Goal: Task Accomplishment & Management: Manage account settings

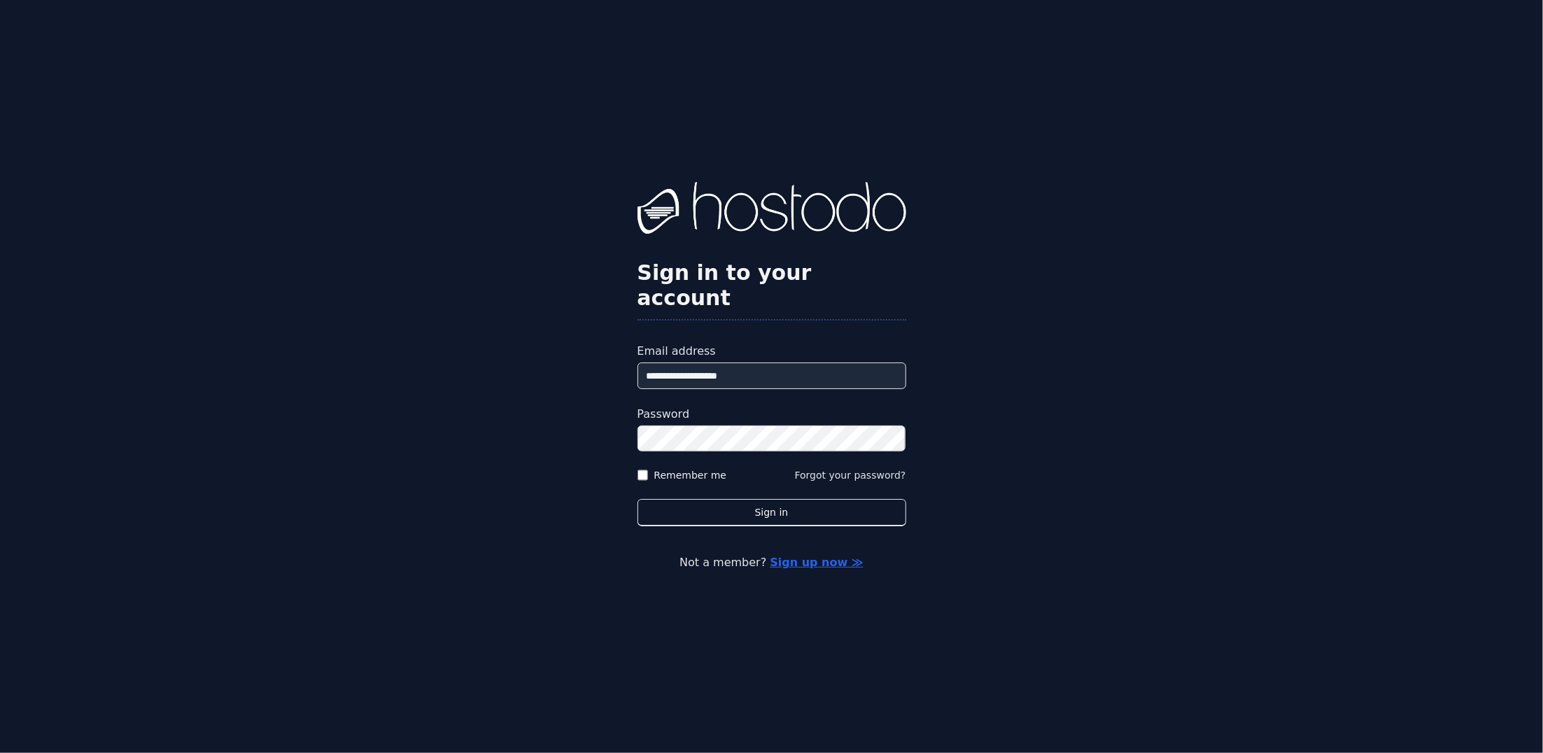
click at [637, 499] on button "Sign in" at bounding box center [771, 512] width 269 height 27
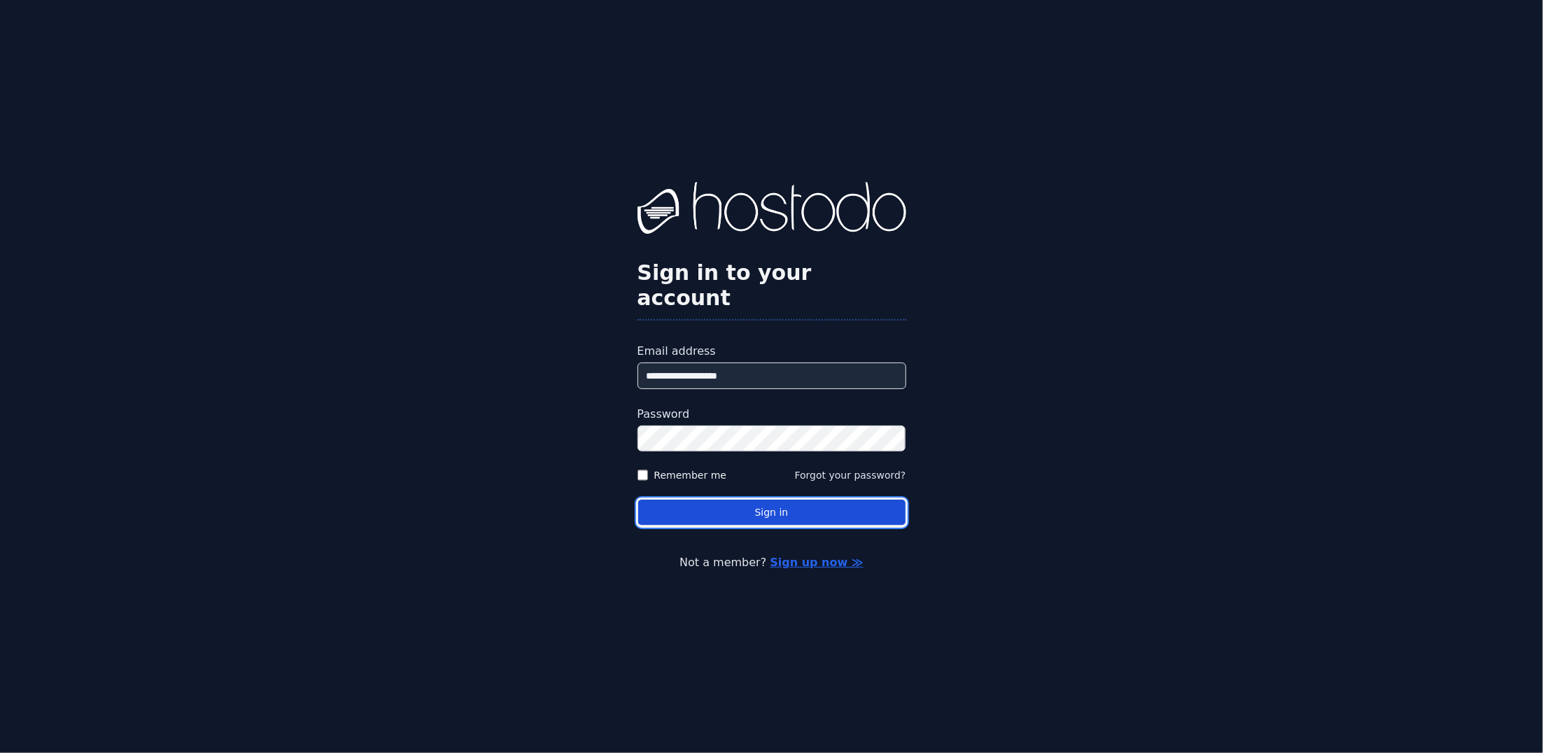
click at [744, 501] on button "Sign in" at bounding box center [771, 512] width 269 height 27
click at [737, 504] on button "Sign in" at bounding box center [771, 512] width 269 height 27
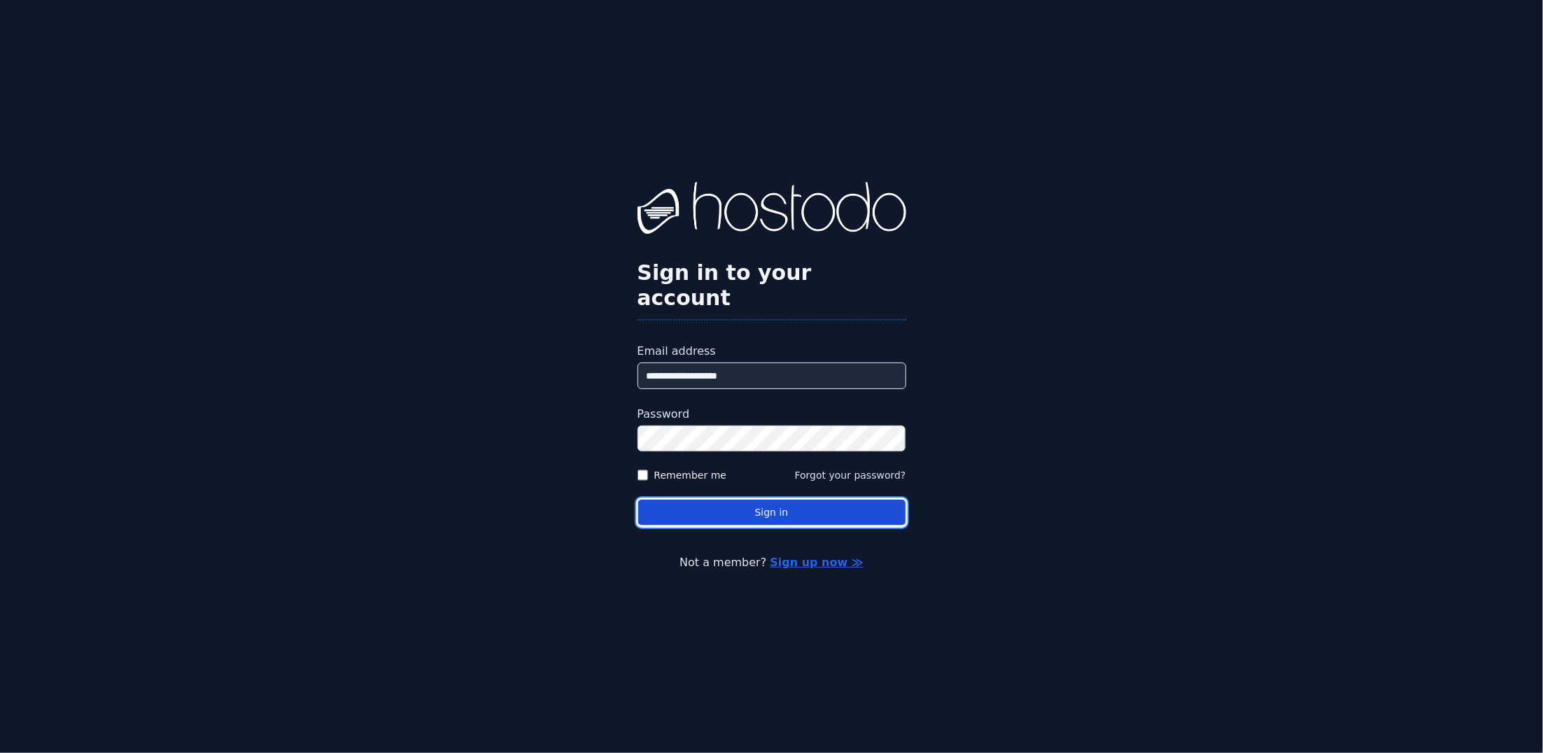
click at [737, 504] on button "Sign in" at bounding box center [771, 512] width 269 height 27
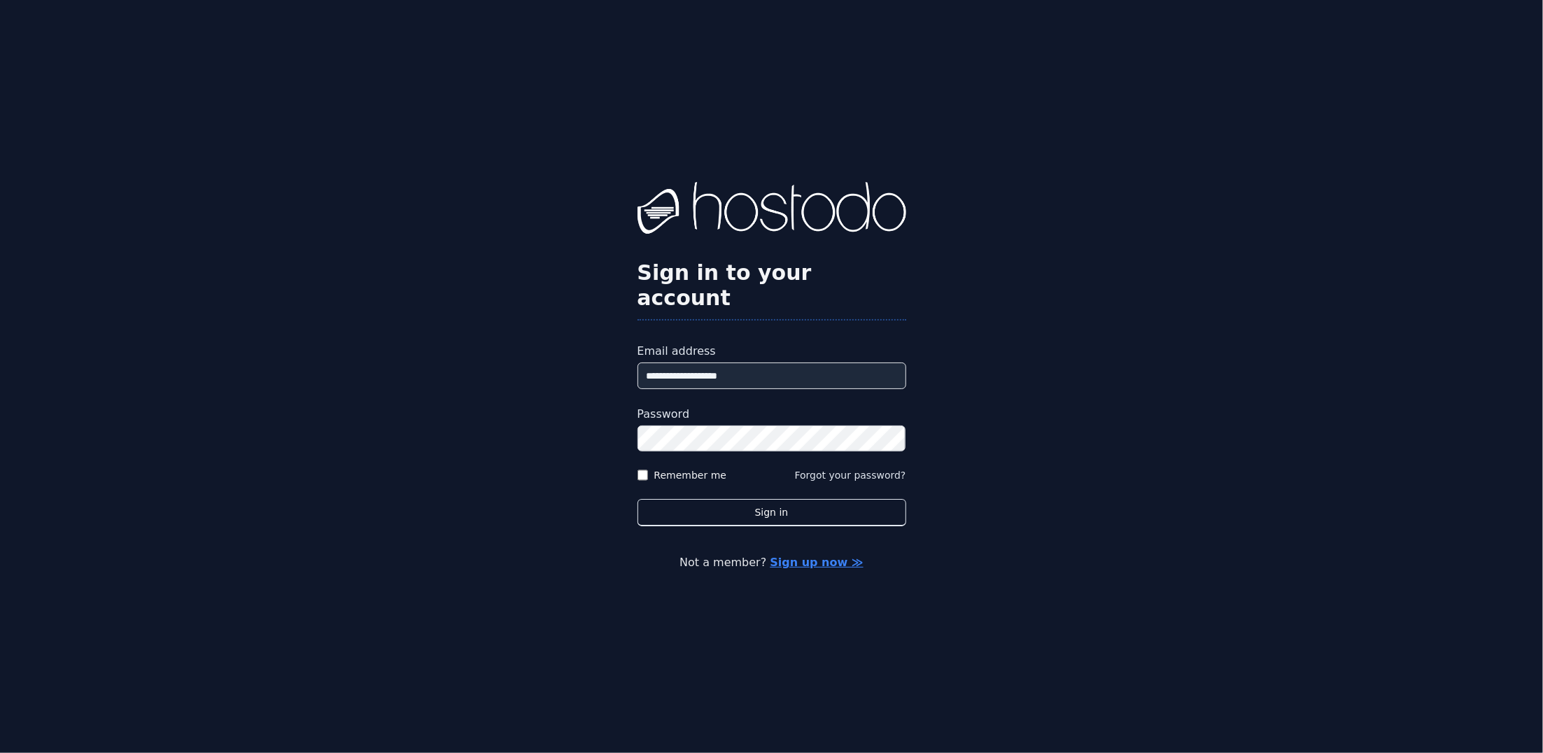
click at [817, 556] on link "Sign up now ≫" at bounding box center [816, 562] width 93 height 13
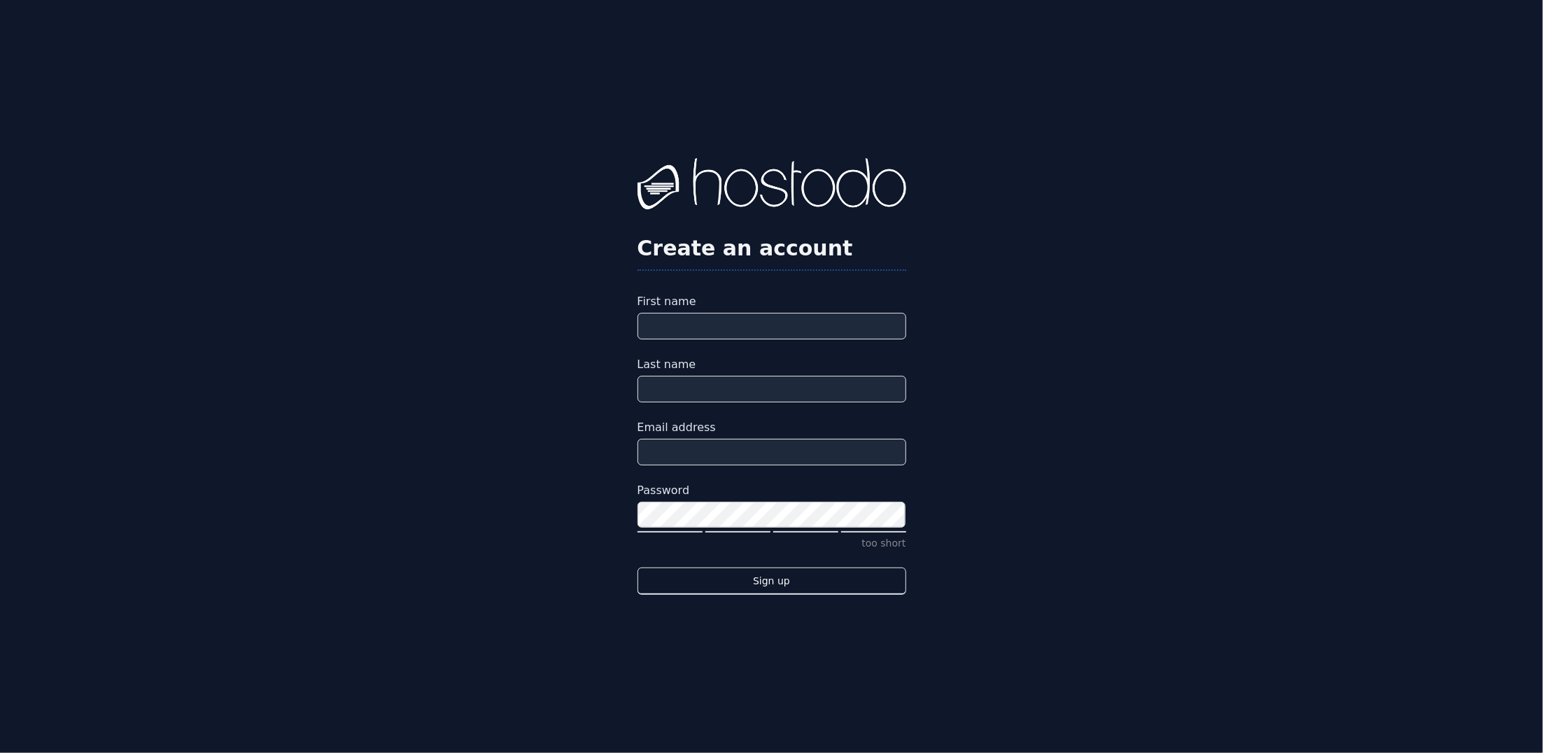
click at [735, 181] on img at bounding box center [771, 186] width 269 height 56
click at [735, 201] on img at bounding box center [771, 186] width 269 height 56
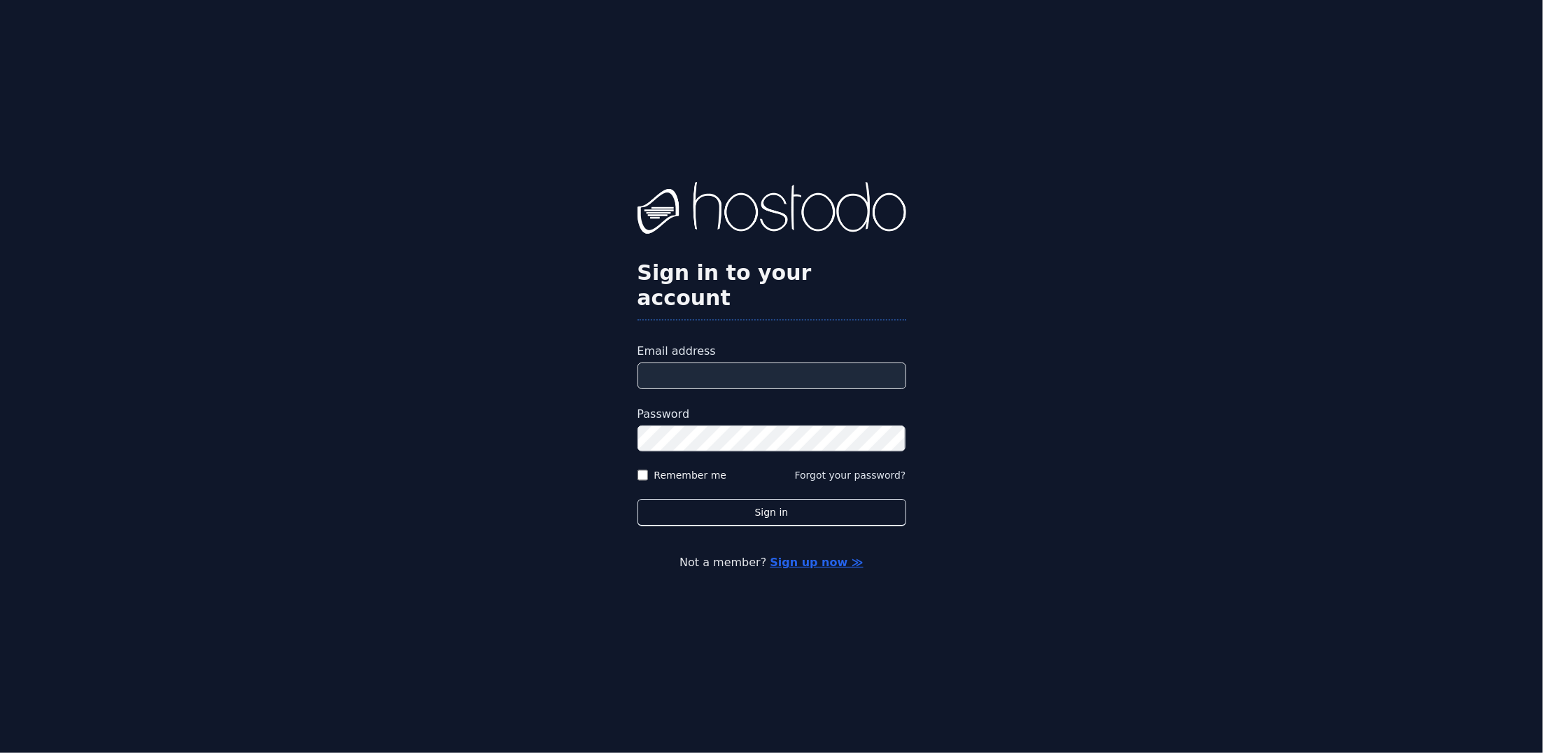
click at [757, 362] on input "Email address" at bounding box center [771, 375] width 269 height 27
type input "**********"
click at [718, 407] on label "Password" at bounding box center [771, 414] width 269 height 17
click at [637, 499] on button "Sign in" at bounding box center [771, 512] width 269 height 27
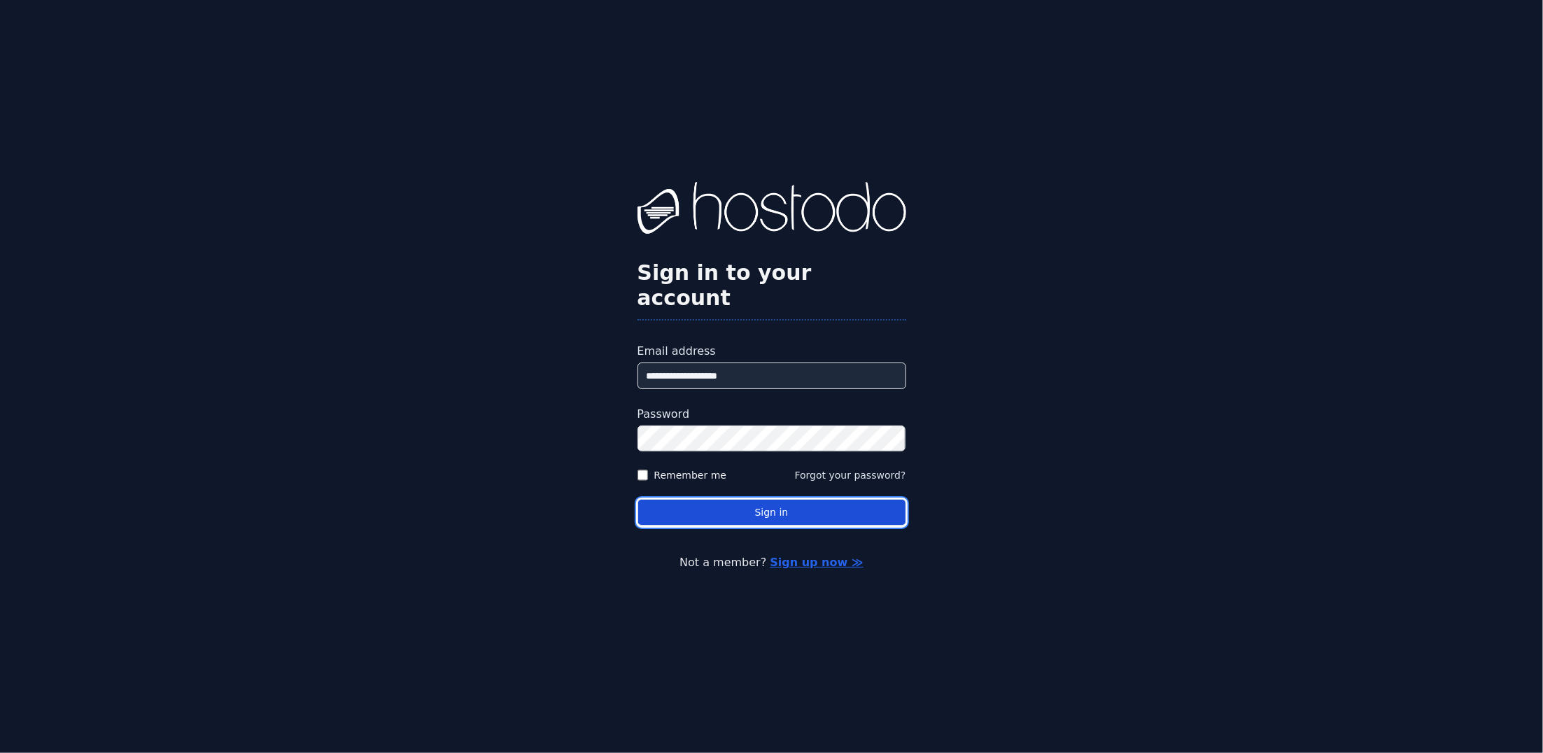
click at [733, 499] on button "Sign in" at bounding box center [771, 512] width 269 height 27
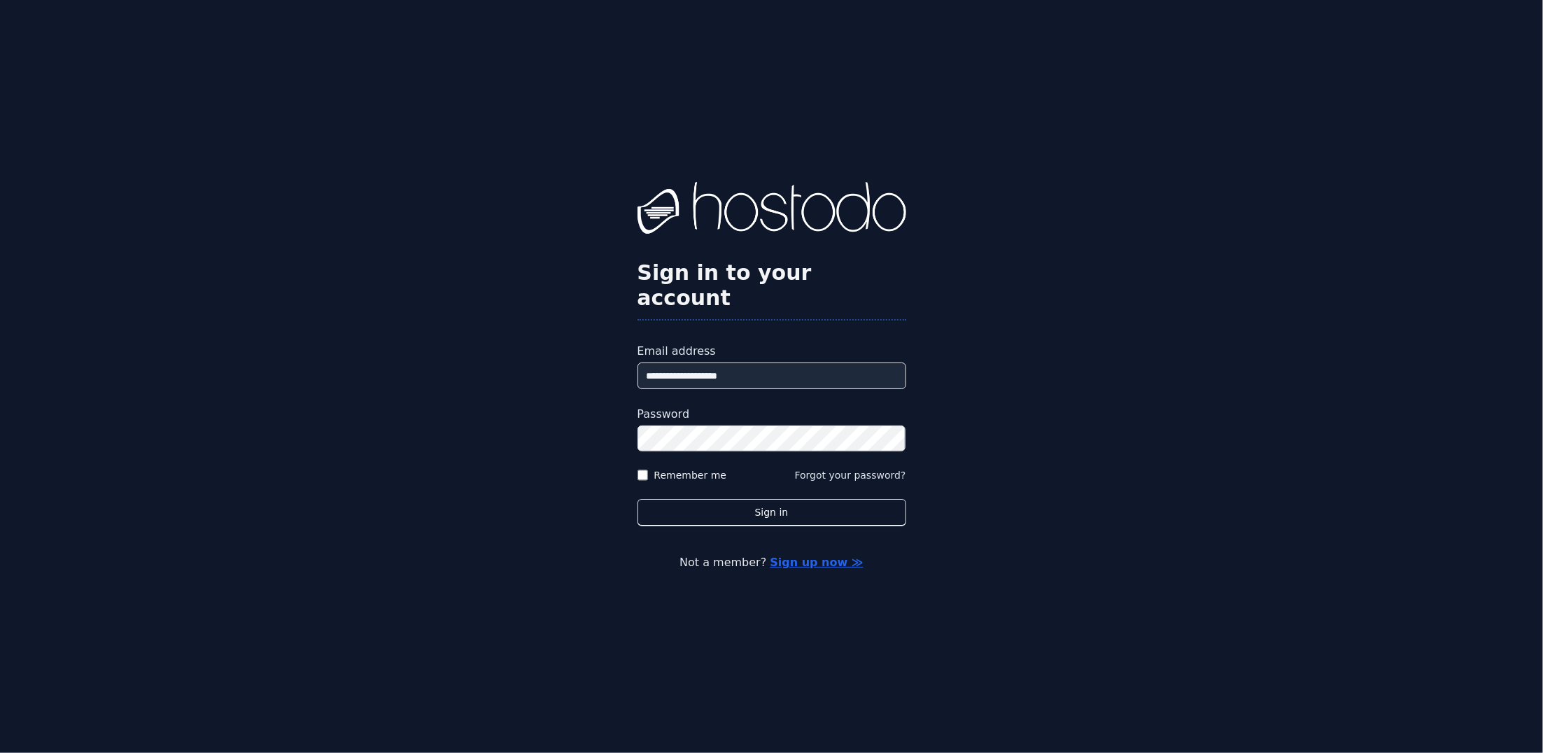
click at [1257, 285] on div "**********" at bounding box center [771, 376] width 1543 height 753
click at [786, 362] on input "Email address" at bounding box center [771, 375] width 269 height 27
type input "**********"
click at [637, 499] on button "Sign in" at bounding box center [771, 512] width 269 height 27
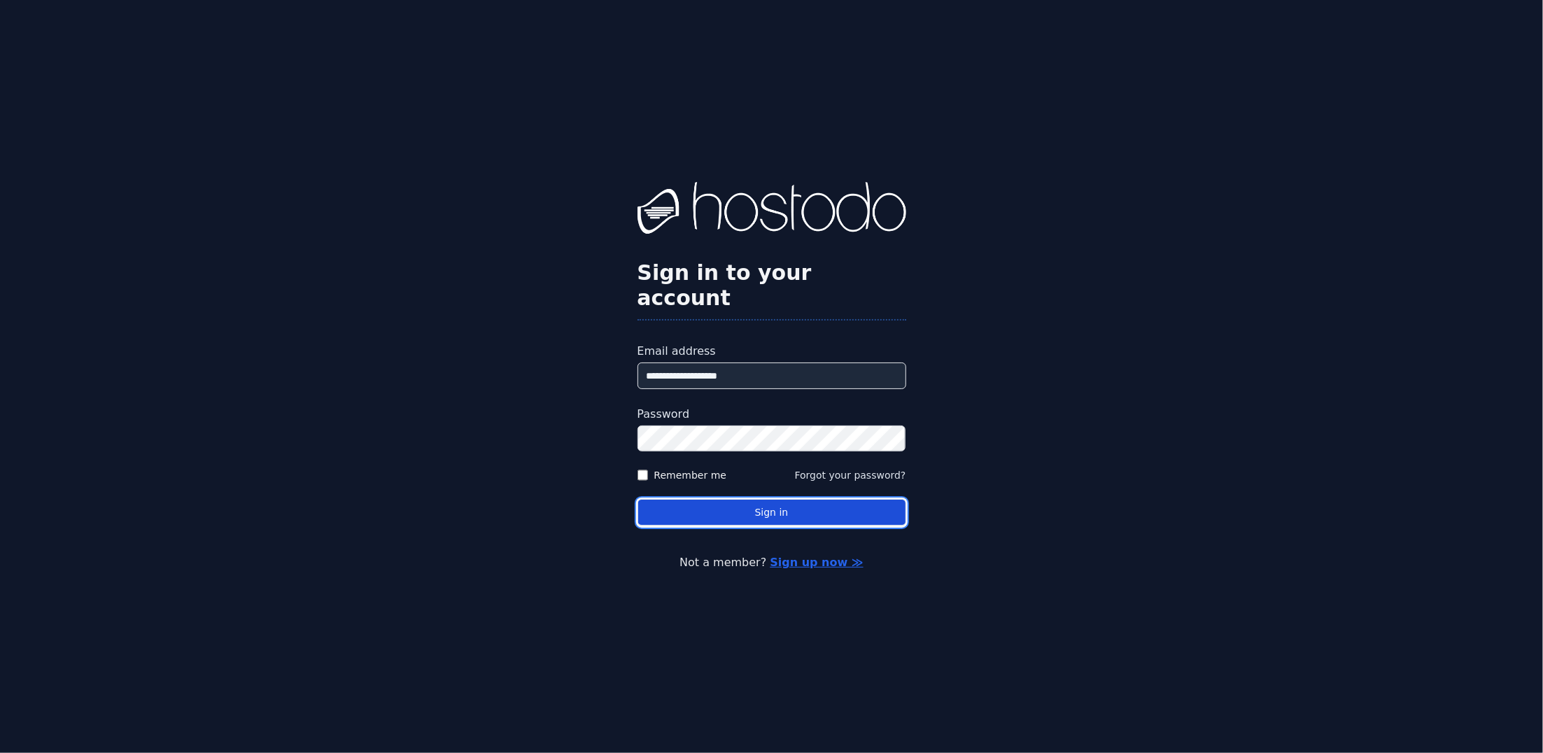
click at [740, 500] on button "Sign in" at bounding box center [771, 512] width 269 height 27
click at [736, 505] on button "Sign in" at bounding box center [771, 512] width 269 height 27
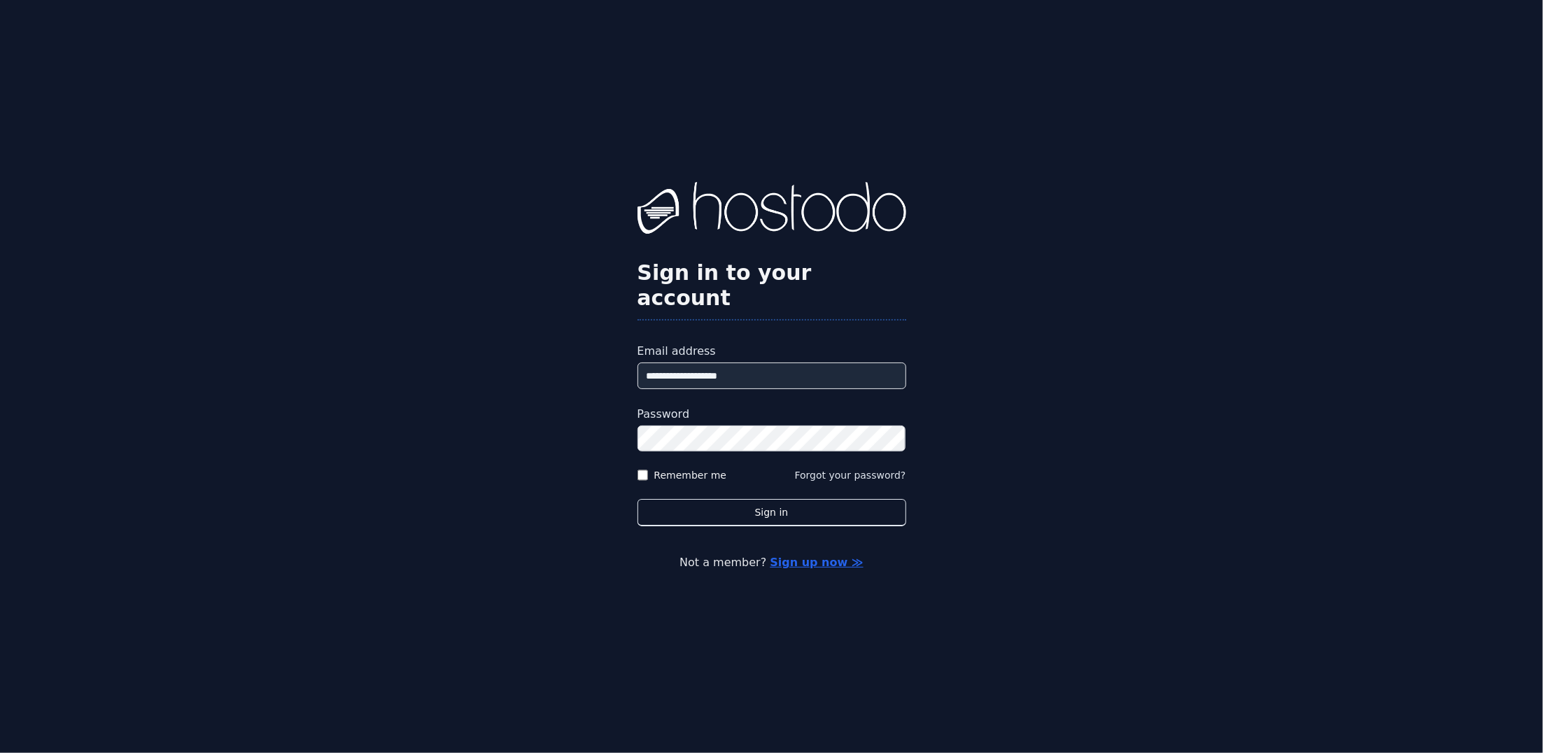
drag, startPoint x: 0, startPoint y: 268, endPoint x: 7, endPoint y: 239, distance: 29.5
click at [0, 262] on div "**********" at bounding box center [771, 376] width 1543 height 753
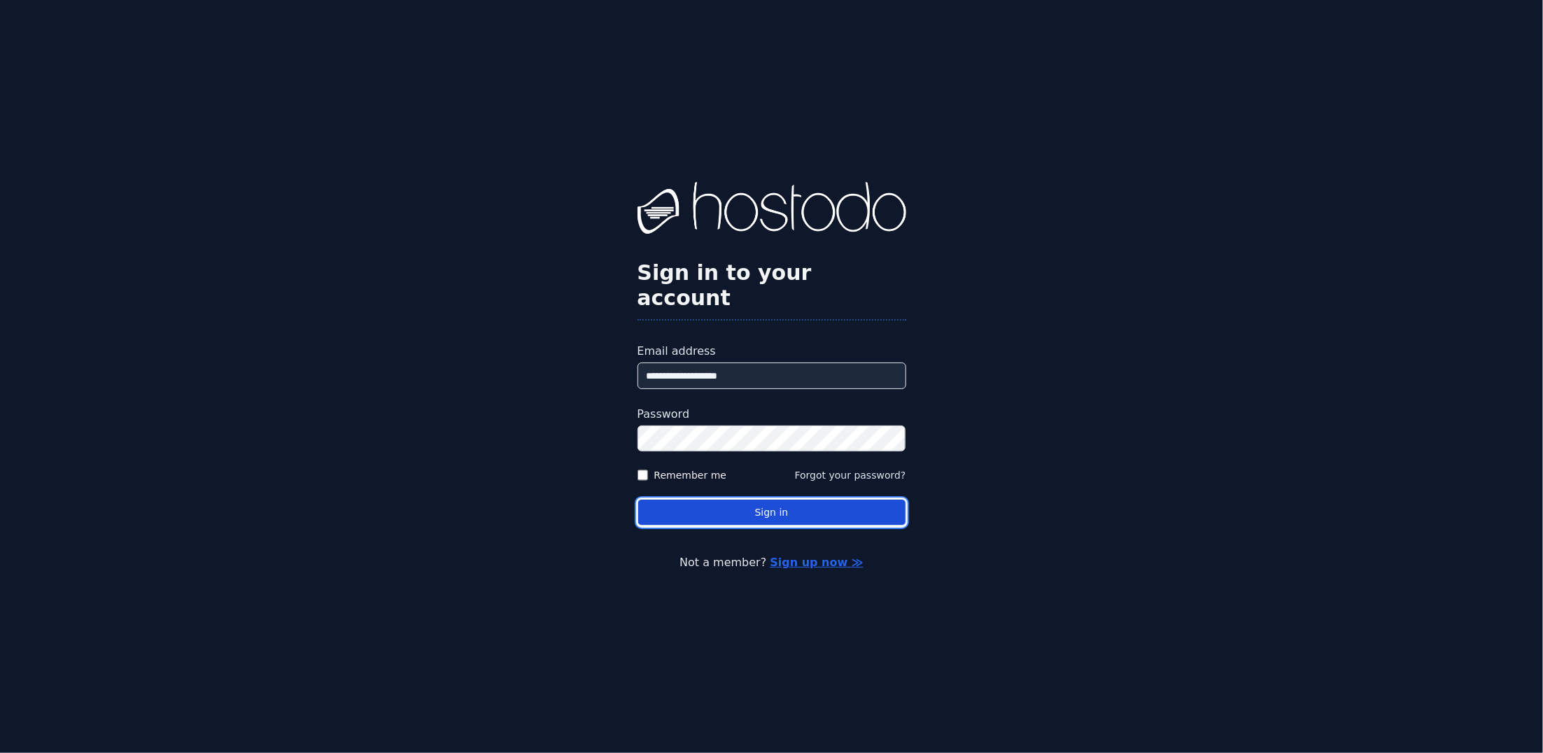
click at [756, 504] on button "Sign in" at bounding box center [771, 512] width 269 height 27
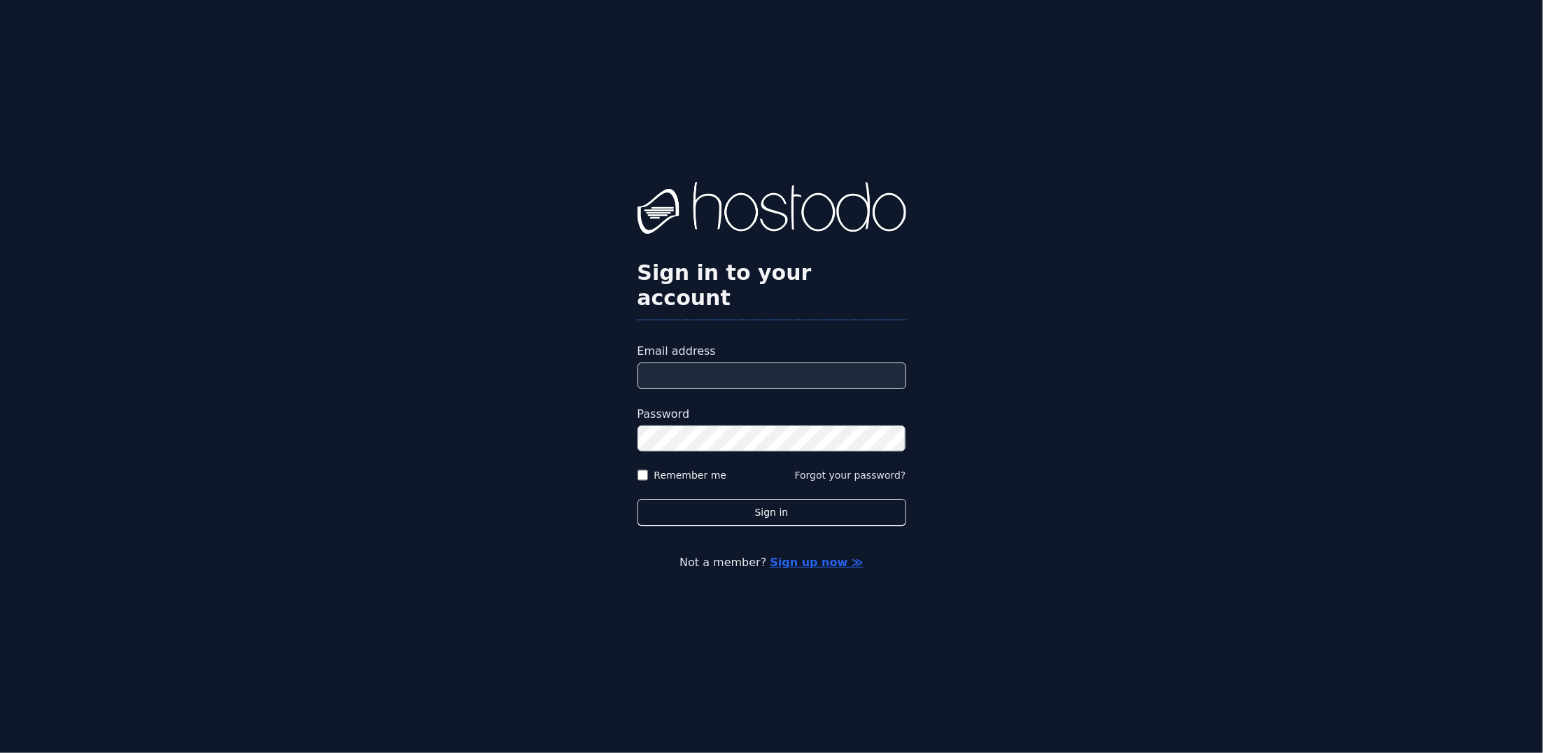
drag, startPoint x: 1172, startPoint y: 546, endPoint x: 1055, endPoint y: 641, distance: 150.7
click at [1172, 554] on p "Not a member? Sign up now ≫" at bounding box center [771, 562] width 1408 height 17
type input "**********"
click at [637, 499] on button "Sign in" at bounding box center [771, 512] width 269 height 27
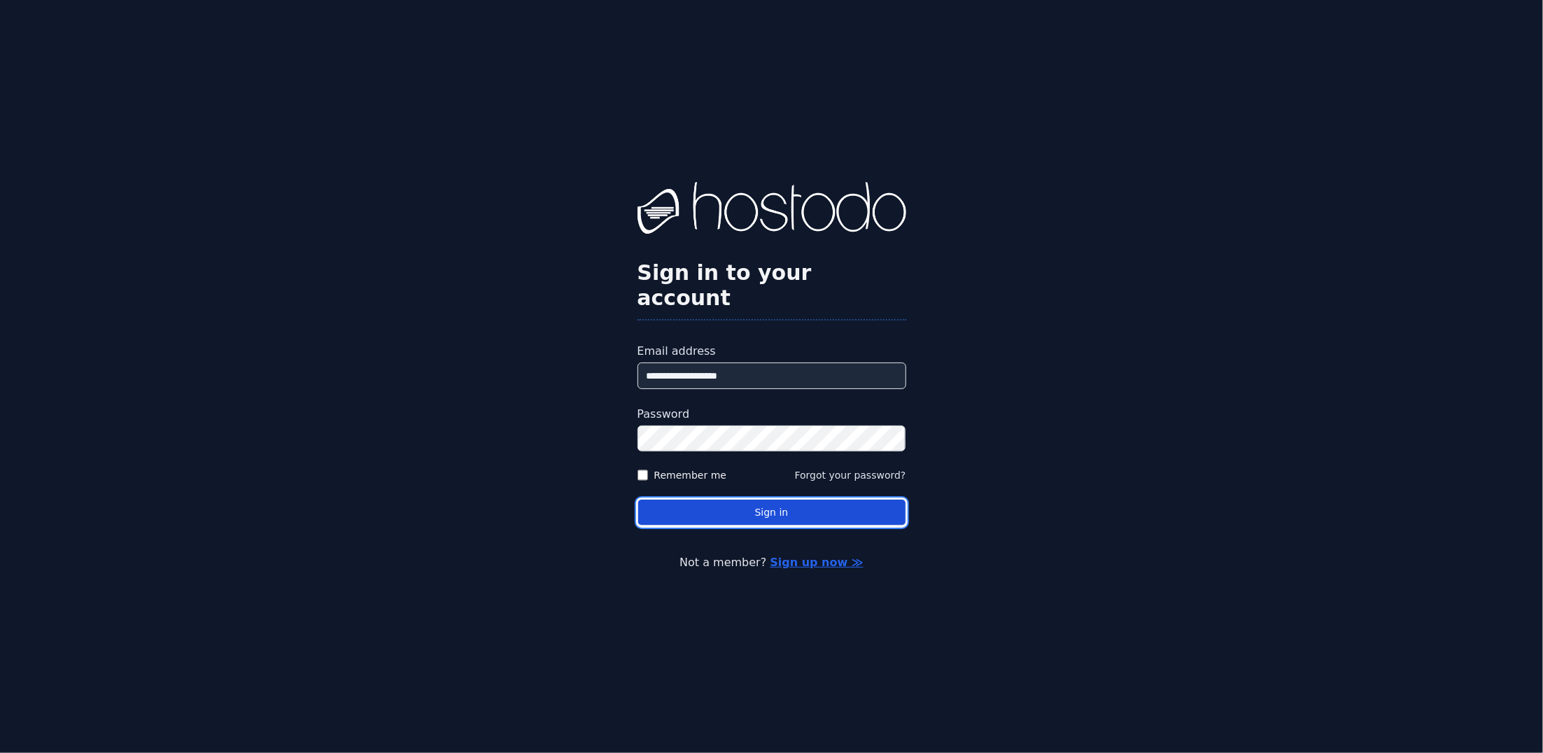
click at [860, 507] on button "Sign in" at bounding box center [771, 512] width 269 height 27
